Goal: Find specific page/section: Find specific page/section

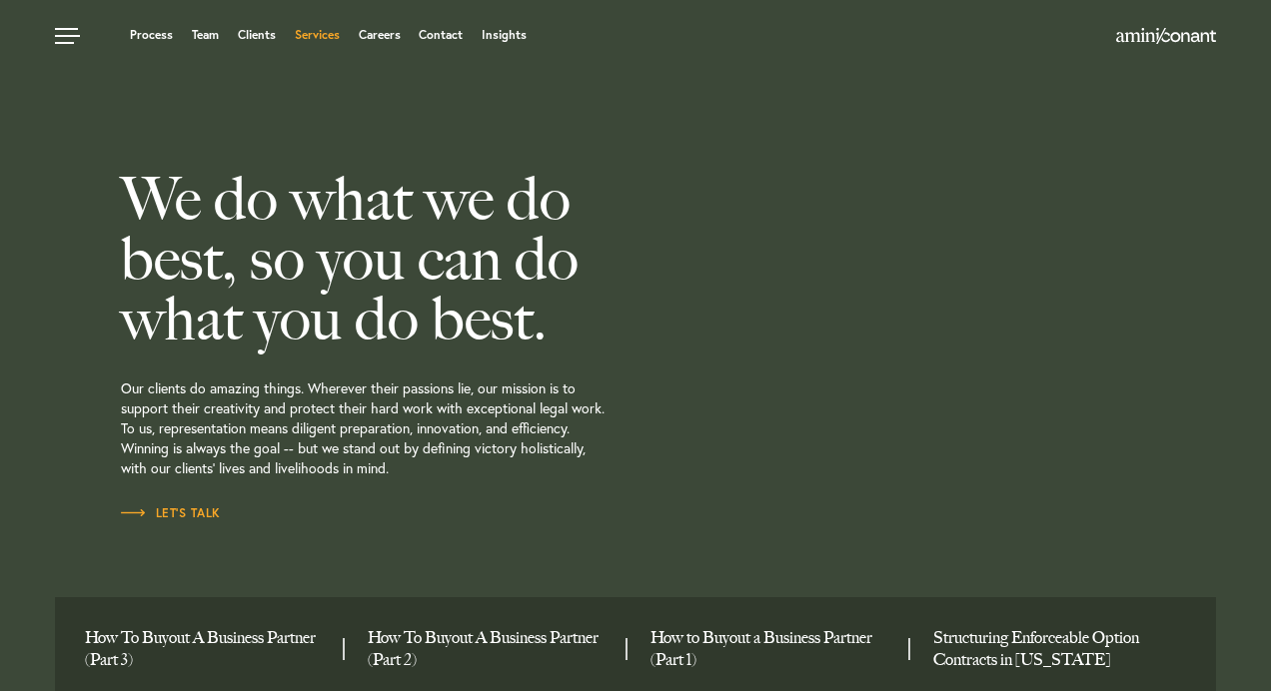
click at [329, 35] on link "Services" at bounding box center [317, 35] width 45 height 12
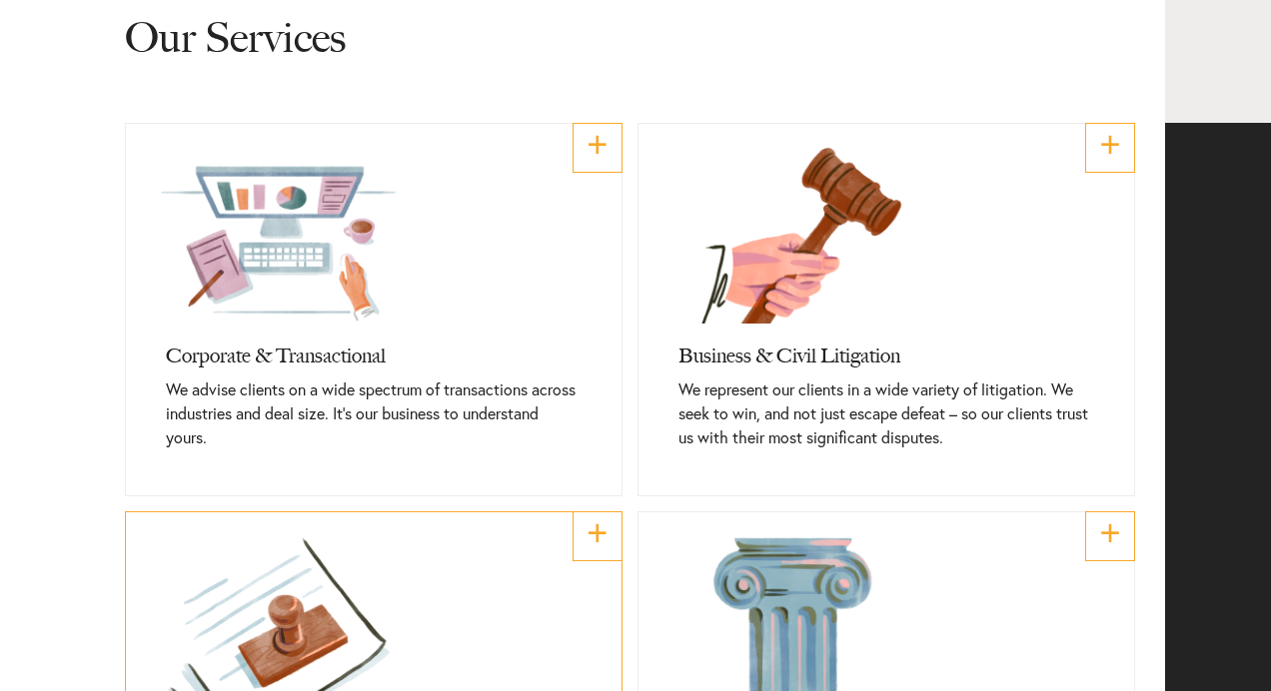
scroll to position [727, 0]
